Goal: Find specific page/section: Find specific page/section

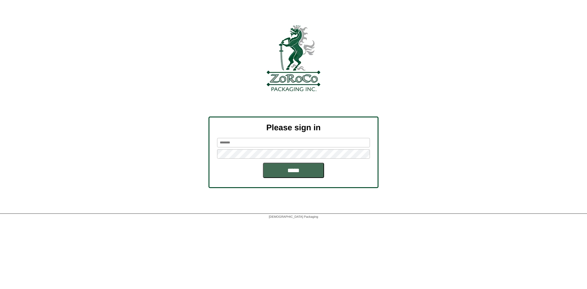
type input "*******"
click at [283, 170] on input "*****" at bounding box center [293, 170] width 61 height 15
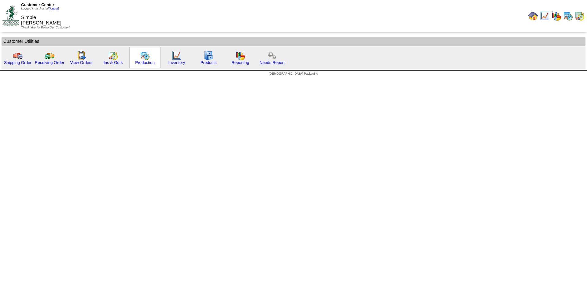
click at [141, 59] on img at bounding box center [145, 55] width 10 height 10
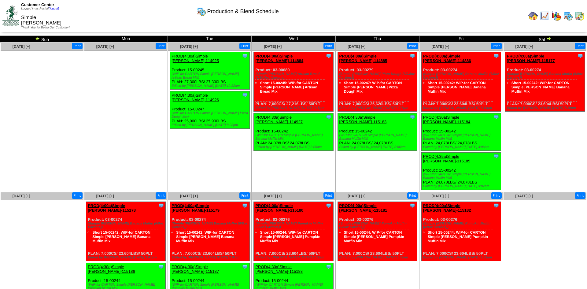
click at [37, 39] on img at bounding box center [37, 38] width 5 height 5
